Goal: Obtain resource: Obtain resource

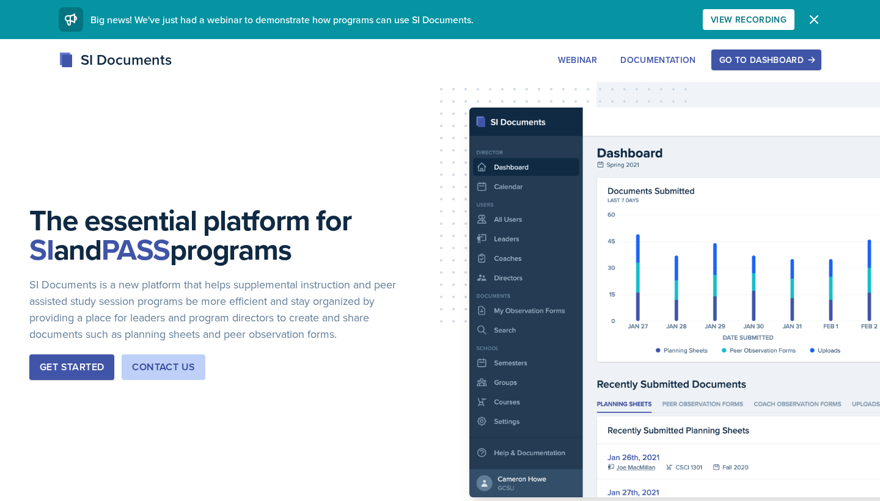
click at [723, 62] on div "Go to Dashboard" at bounding box center [766, 60] width 94 height 10
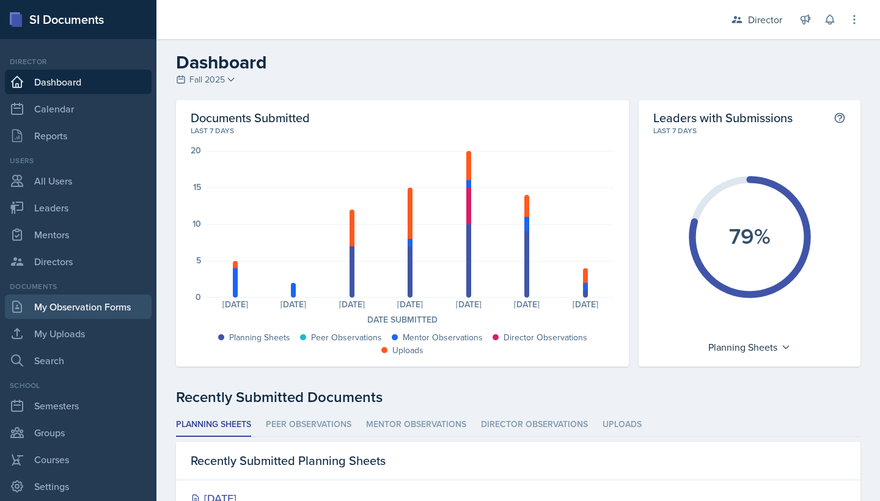
click at [94, 299] on link "My Observation Forms" at bounding box center [78, 307] width 147 height 24
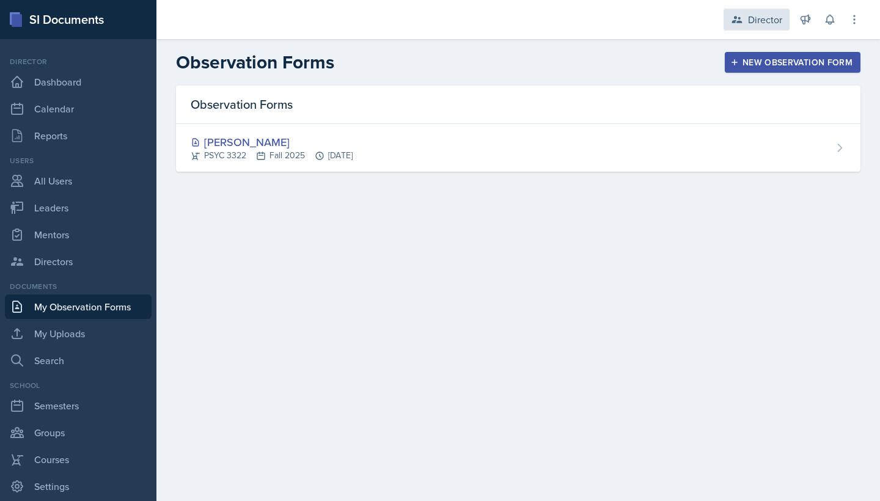
click at [771, 18] on div "Director" at bounding box center [765, 19] width 34 height 15
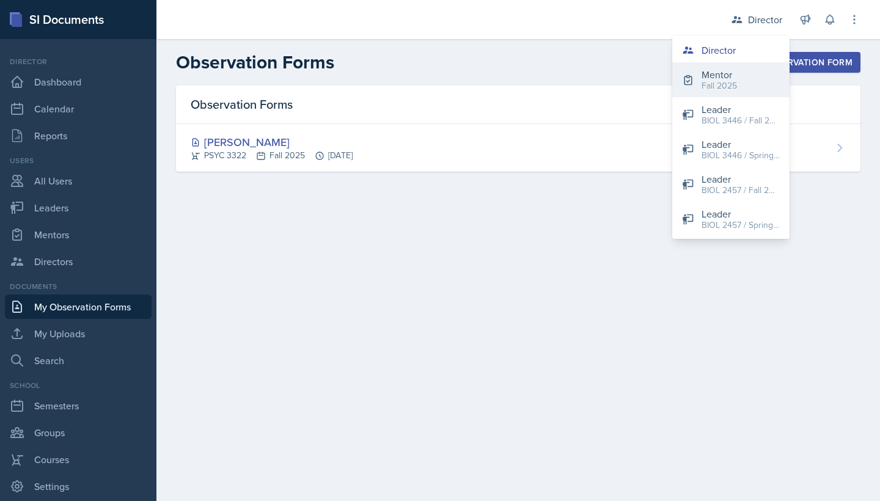
click at [727, 85] on div "Fall 2025" at bounding box center [719, 85] width 35 height 13
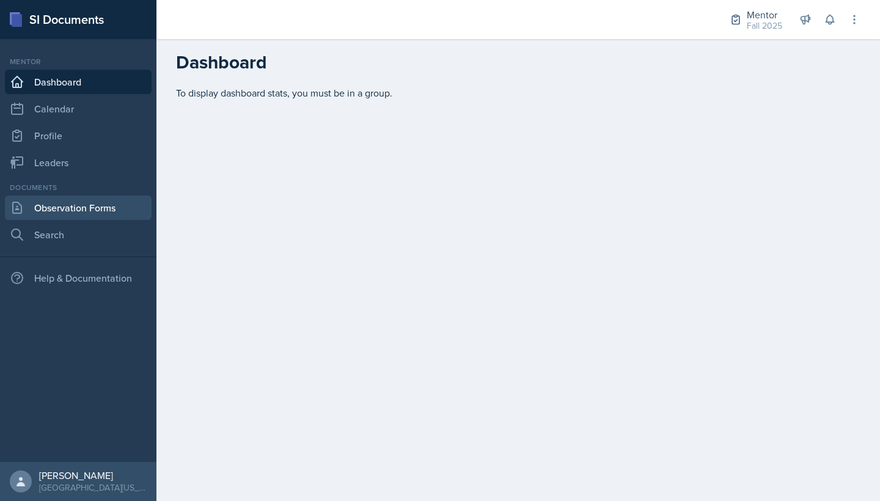
click at [126, 203] on link "Observation Forms" at bounding box center [78, 208] width 147 height 24
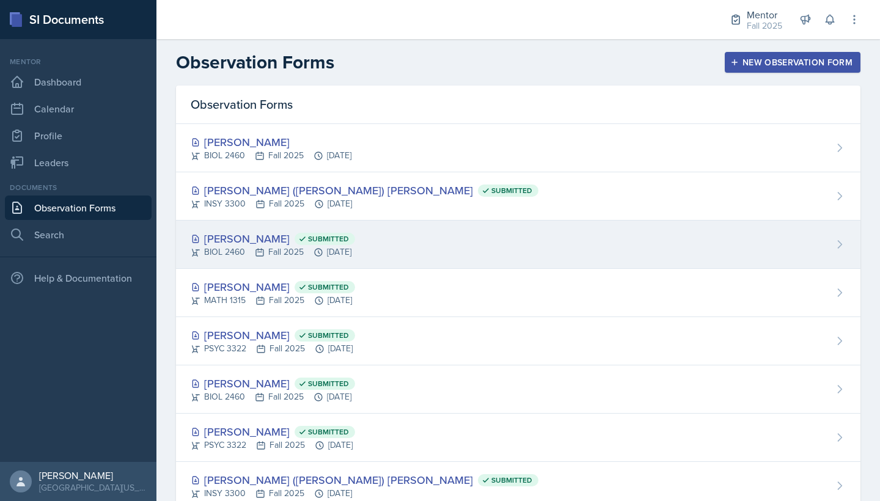
click at [400, 241] on div "[PERSON_NAME] Submitted BIOL 2460 Fall 2025 [DATE]" at bounding box center [518, 245] width 685 height 48
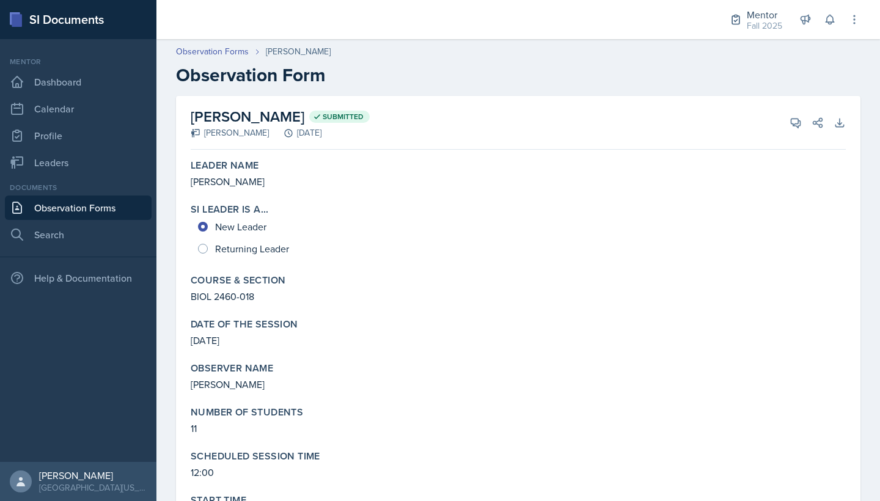
click at [96, 204] on link "Observation Forms" at bounding box center [78, 208] width 147 height 24
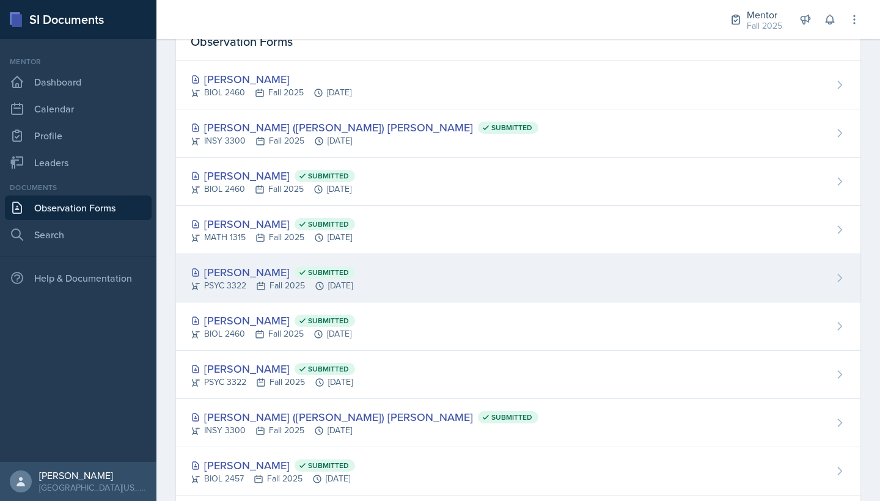
scroll to position [68, 0]
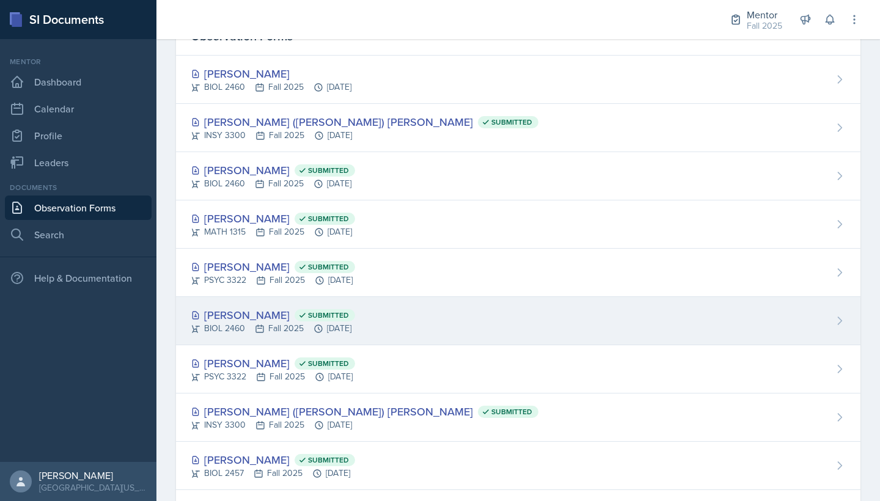
click at [419, 334] on div "[PERSON_NAME] Submitted BIOL 2460 Fall 2025 [DATE]" at bounding box center [518, 321] width 685 height 48
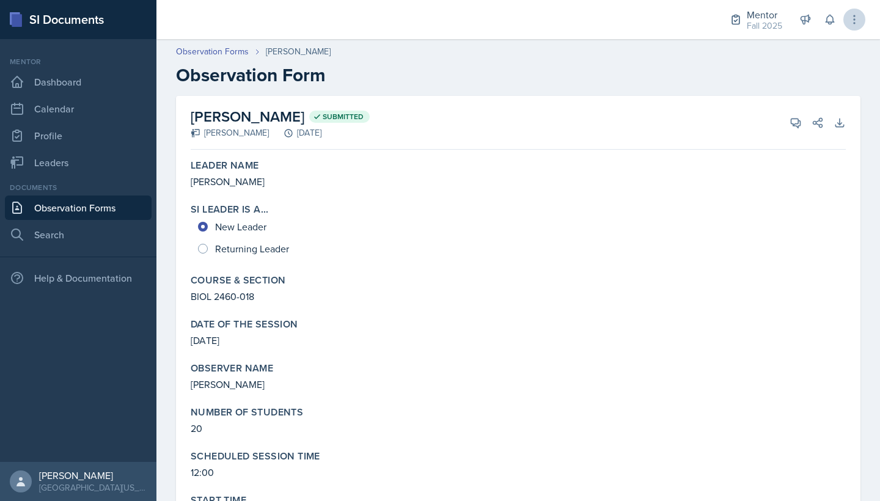
click at [852, 22] on icon at bounding box center [854, 19] width 12 height 12
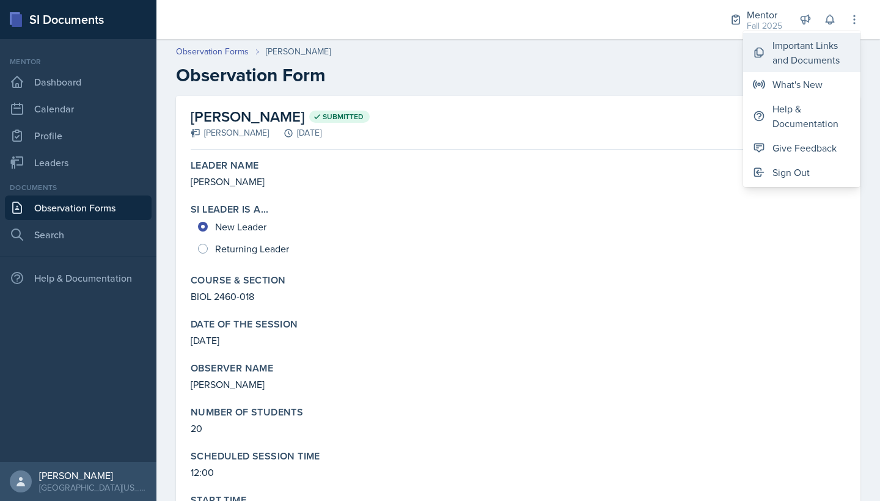
click at [815, 57] on div "Important Links and Documents" at bounding box center [812, 52] width 78 height 29
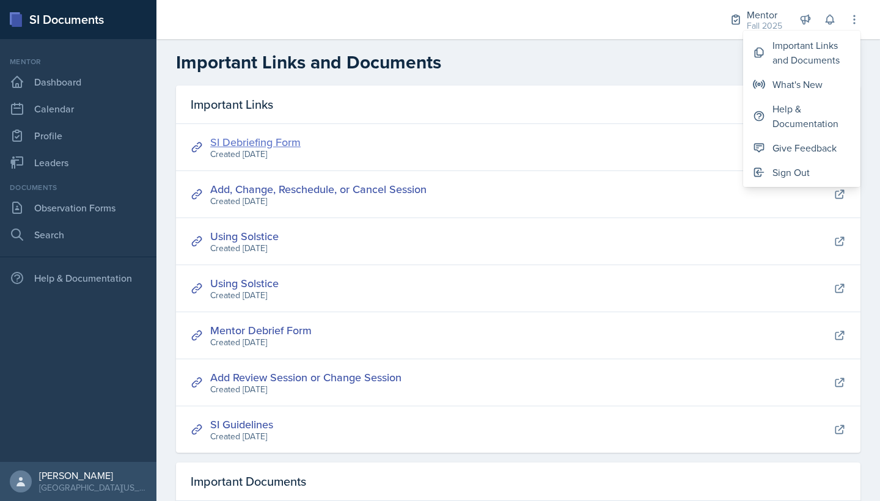
click at [270, 144] on link "SI Debriefing Form" at bounding box center [255, 141] width 90 height 15
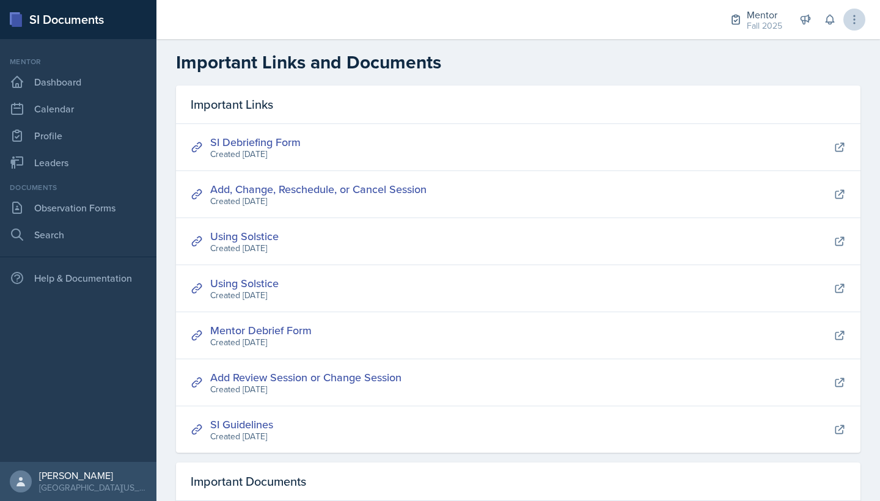
click at [856, 21] on icon at bounding box center [854, 19] width 12 height 12
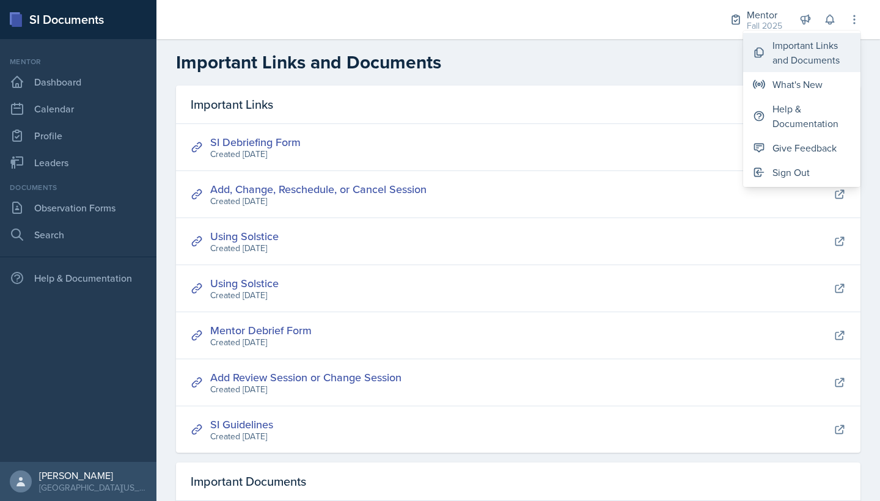
click at [832, 51] on div "Important Links and Documents" at bounding box center [812, 52] width 78 height 29
click at [253, 145] on link "SI Debriefing Form" at bounding box center [255, 141] width 90 height 15
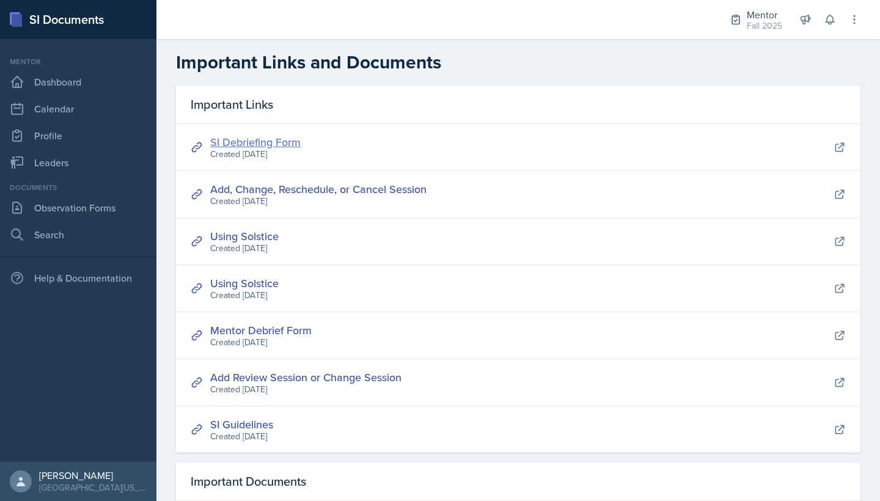
click at [260, 142] on link "SI Debriefing Form" at bounding box center [255, 141] width 90 height 15
